Goal: Navigation & Orientation: Find specific page/section

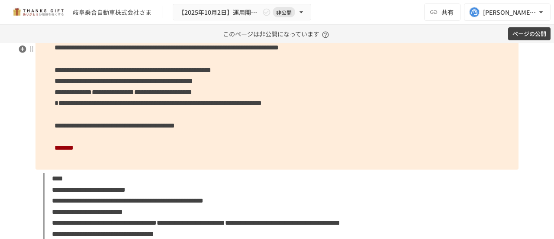
scroll to position [3877, 0]
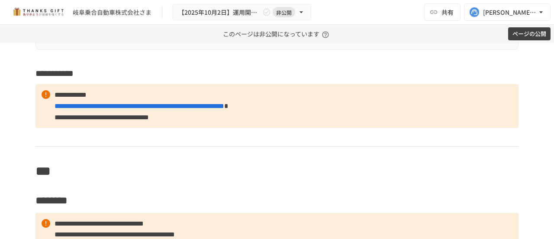
scroll to position [5578, 0]
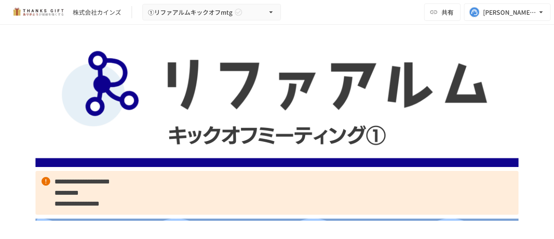
scroll to position [1039, 0]
